Goal: Transaction & Acquisition: Purchase product/service

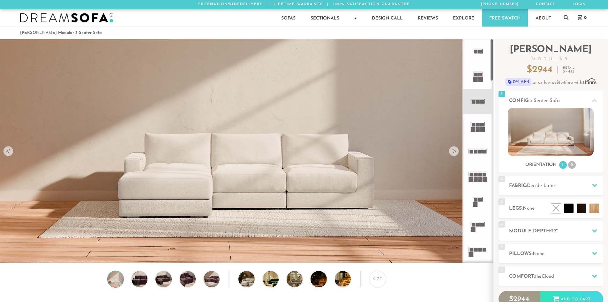
scroll to position [7476, 603]
click at [479, 105] on icon at bounding box center [477, 101] width 25 height 25
click at [573, 165] on li "R" at bounding box center [572, 165] width 8 height 8
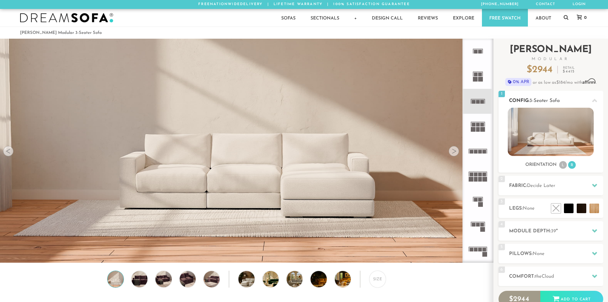
click at [561, 168] on li "L" at bounding box center [563, 165] width 8 height 8
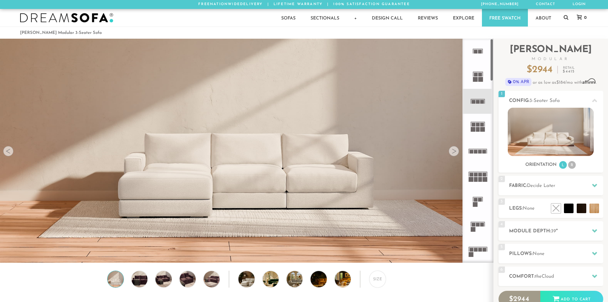
click at [476, 83] on icon at bounding box center [477, 76] width 25 height 25
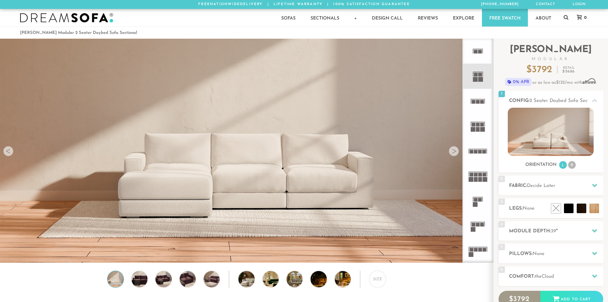
click at [485, 105] on icon at bounding box center [477, 101] width 25 height 25
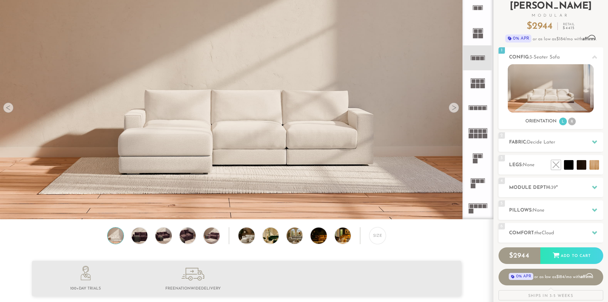
scroll to position [44, 0]
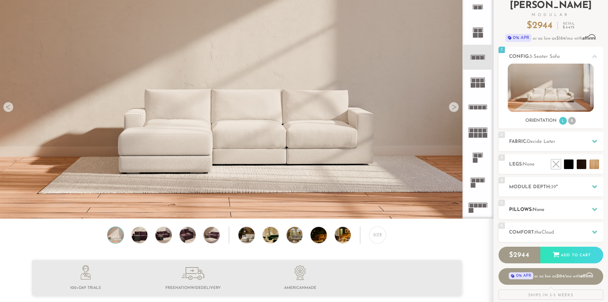
click at [546, 214] on div "5 Pillows: None" at bounding box center [551, 209] width 105 height 19
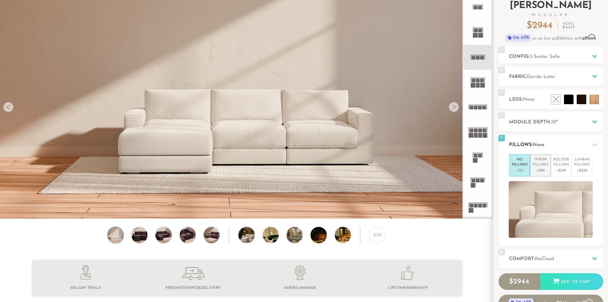
click at [543, 170] on p "+$99" at bounding box center [541, 171] width 16 height 6
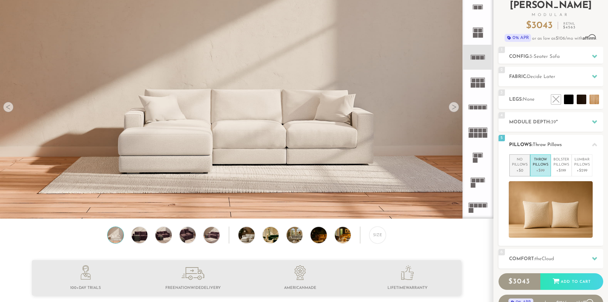
click at [518, 170] on p "+$0" at bounding box center [520, 171] width 16 height 6
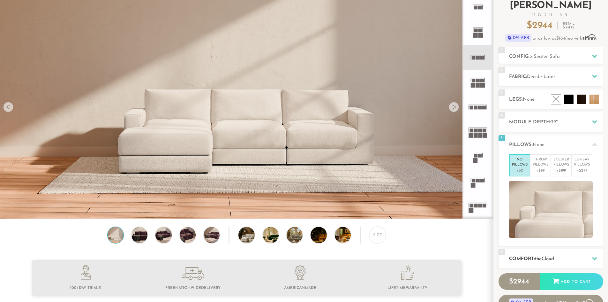
click at [548, 263] on div "6 Comfort: the Cloud soft" at bounding box center [551, 258] width 105 height 19
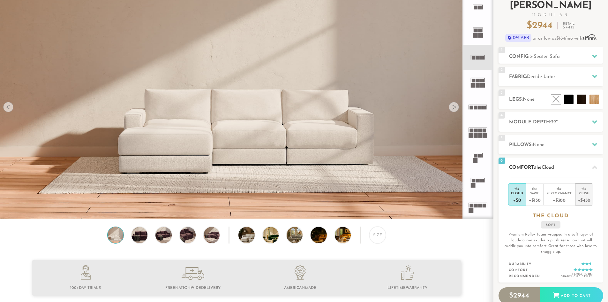
click at [585, 196] on div "+$450" at bounding box center [584, 199] width 12 height 9
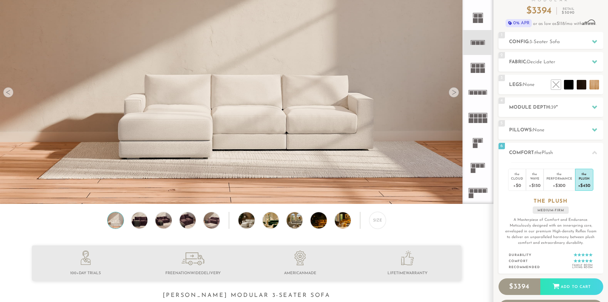
scroll to position [59, 0]
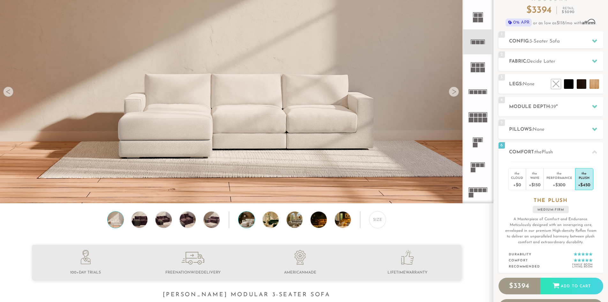
click at [252, 224] on img at bounding box center [252, 219] width 28 height 16
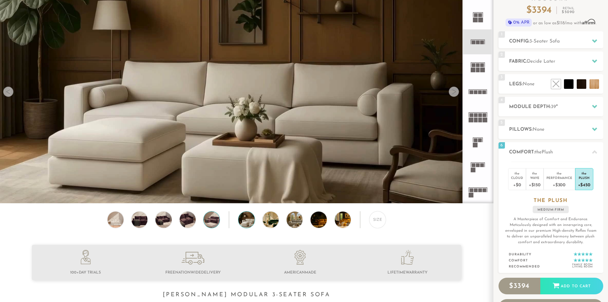
click at [204, 219] on img at bounding box center [211, 219] width 19 height 16
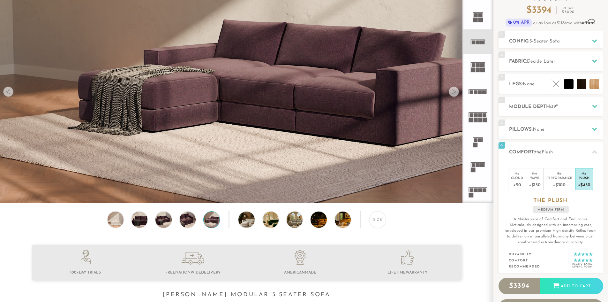
click at [174, 228] on div "Size" at bounding box center [246, 221] width 493 height 20
click at [177, 223] on div "Size" at bounding box center [246, 221] width 493 height 20
click at [162, 225] on img at bounding box center [163, 219] width 19 height 16
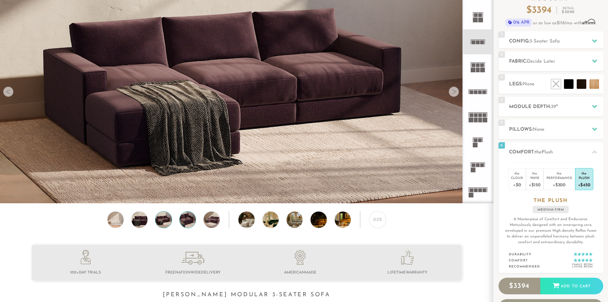
click at [180, 221] on img at bounding box center [187, 219] width 19 height 16
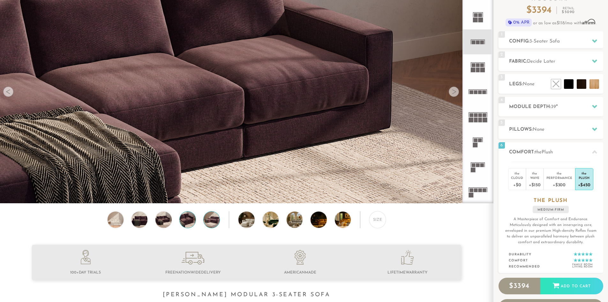
click at [207, 226] on img at bounding box center [211, 219] width 19 height 16
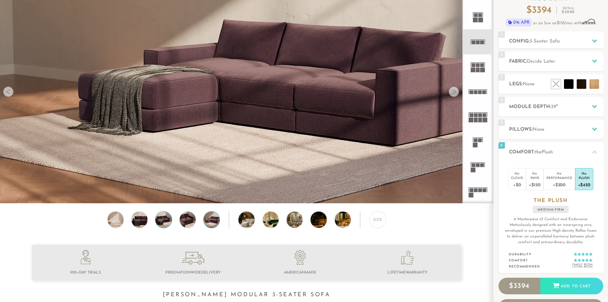
click at [165, 224] on img at bounding box center [163, 219] width 19 height 16
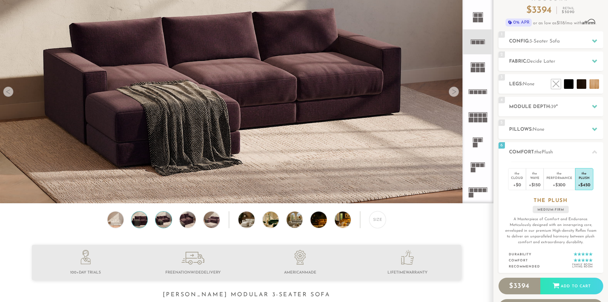
click at [139, 217] on img at bounding box center [139, 219] width 19 height 16
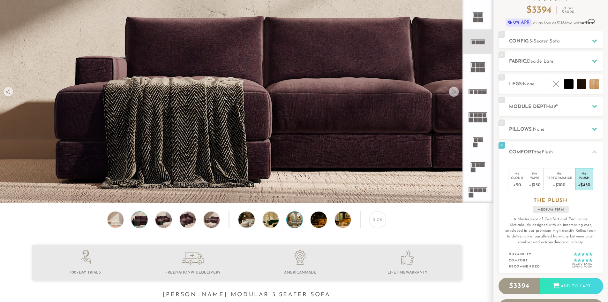
click at [294, 222] on img at bounding box center [301, 219] width 28 height 16
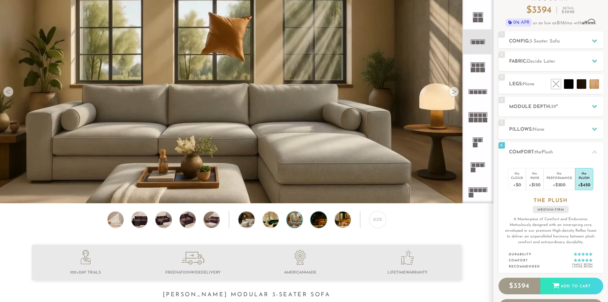
click at [319, 227] on img at bounding box center [325, 219] width 28 height 16
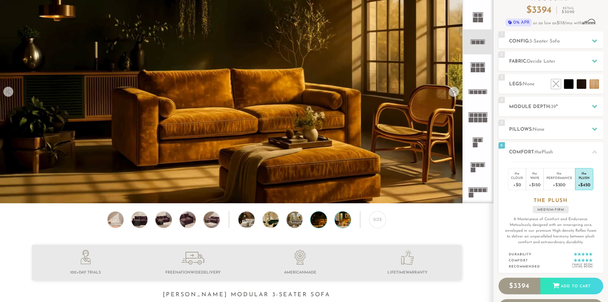
click at [345, 223] on img at bounding box center [349, 219] width 28 height 16
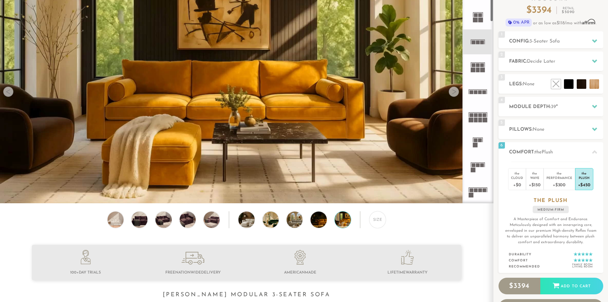
click at [479, 95] on icon at bounding box center [477, 91] width 25 height 25
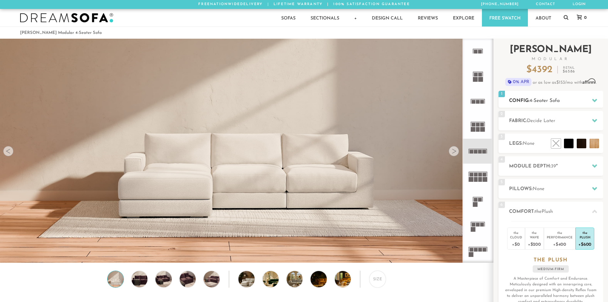
click at [594, 103] on div at bounding box center [594, 100] width 13 height 13
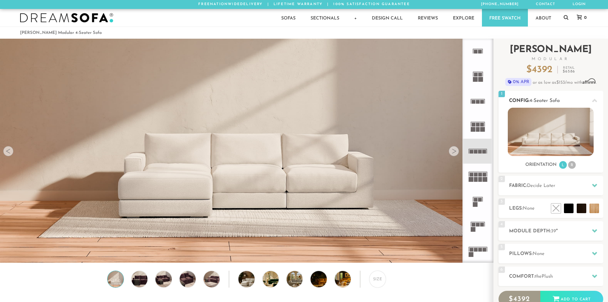
click at [572, 167] on li "R" at bounding box center [572, 165] width 8 height 8
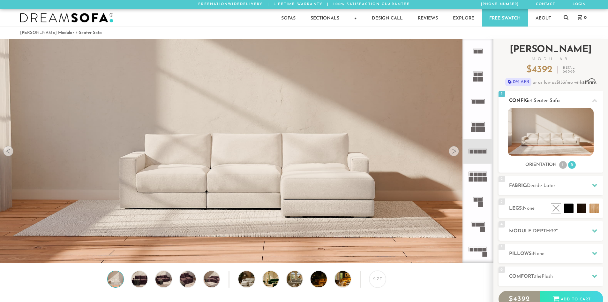
click at [557, 163] on div "Orientation L R" at bounding box center [551, 165] width 105 height 9
click at [560, 164] on li "L" at bounding box center [563, 165] width 8 height 8
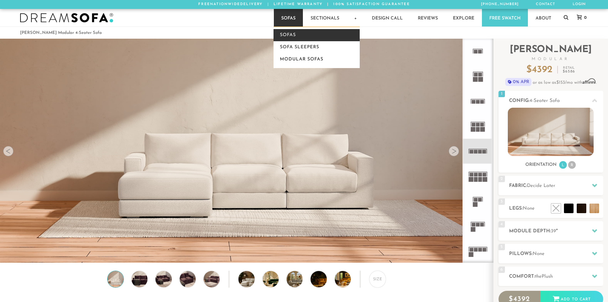
click at [286, 35] on link "Sofas" at bounding box center [317, 35] width 86 height 12
